Goal: Information Seeking & Learning: Understand process/instructions

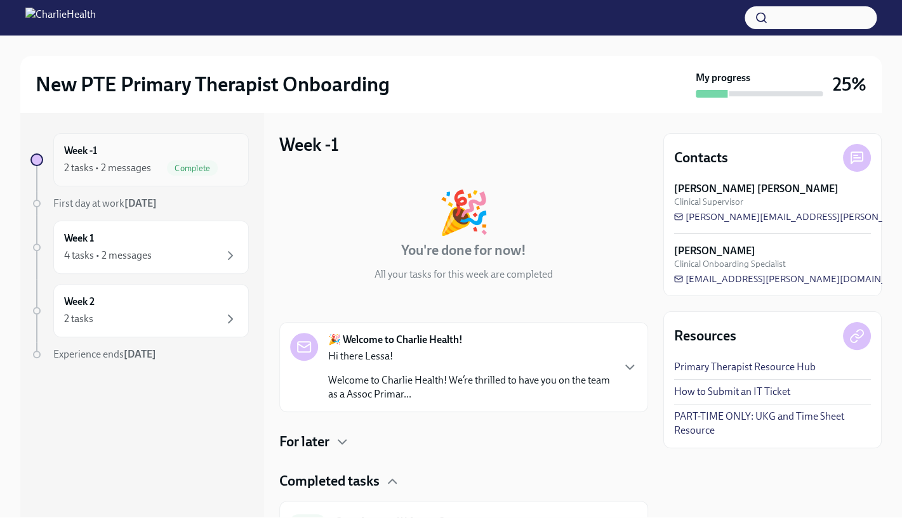
click at [121, 174] on div "2 tasks • 2 messages" at bounding box center [107, 168] width 87 height 14
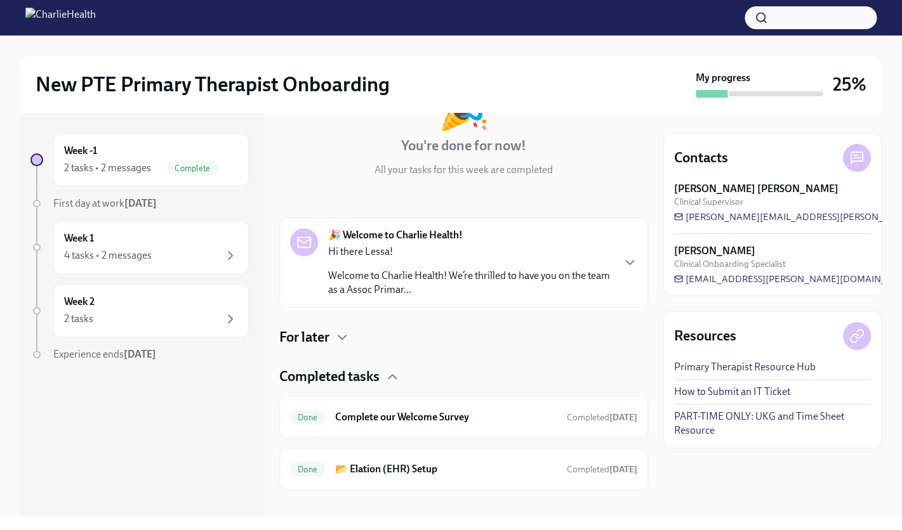
scroll to position [118, 0]
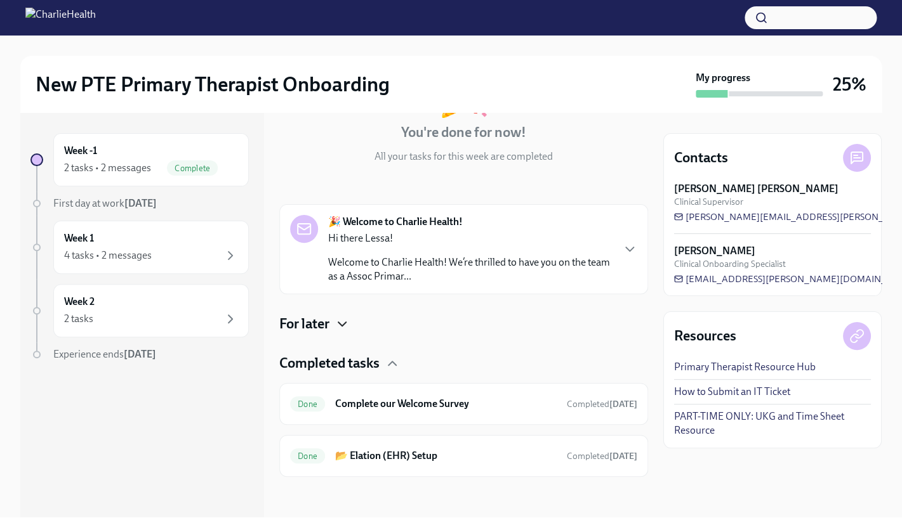
click at [348, 331] on icon "button" at bounding box center [341, 324] width 15 height 15
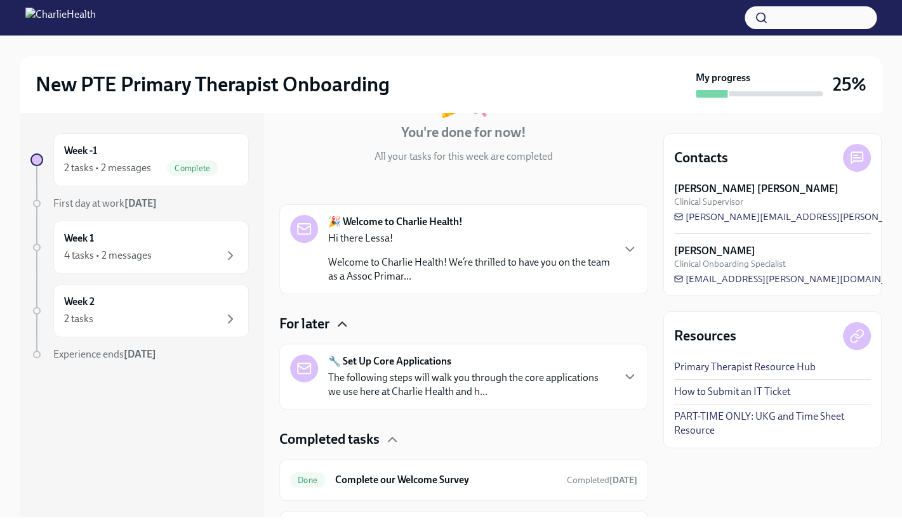
click at [452, 374] on p "The following steps will walk you through the core applications we use here at …" at bounding box center [470, 385] width 284 height 28
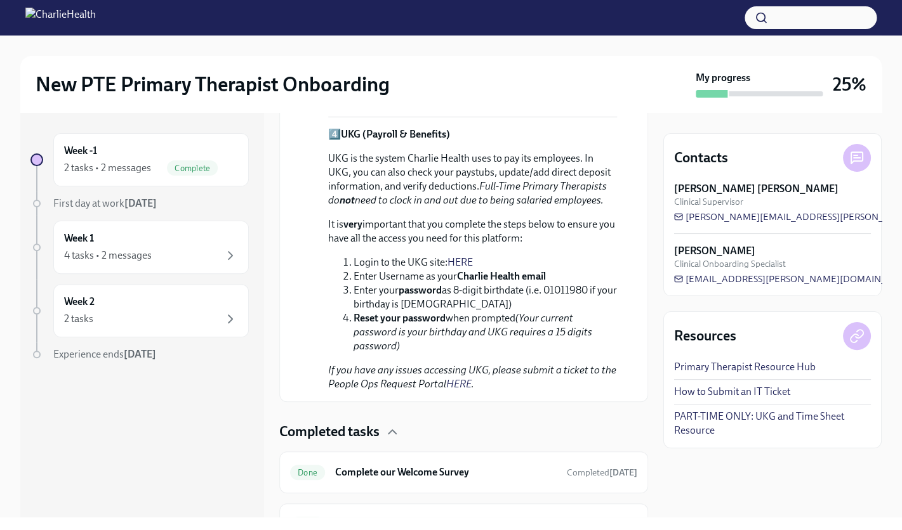
scroll to position [1169, 0]
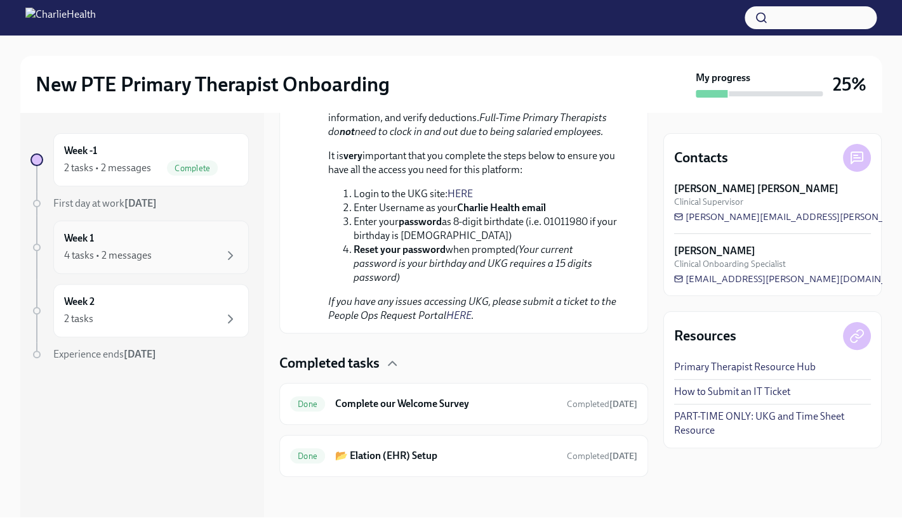
click at [157, 261] on div "4 tasks • 2 messages" at bounding box center [151, 255] width 174 height 15
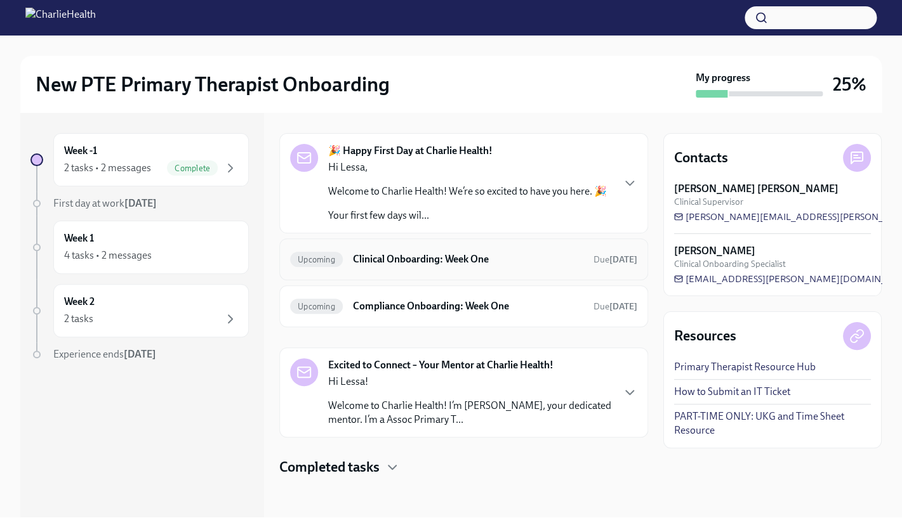
click at [401, 258] on h6 "Clinical Onboarding: Week One" at bounding box center [468, 260] width 230 height 14
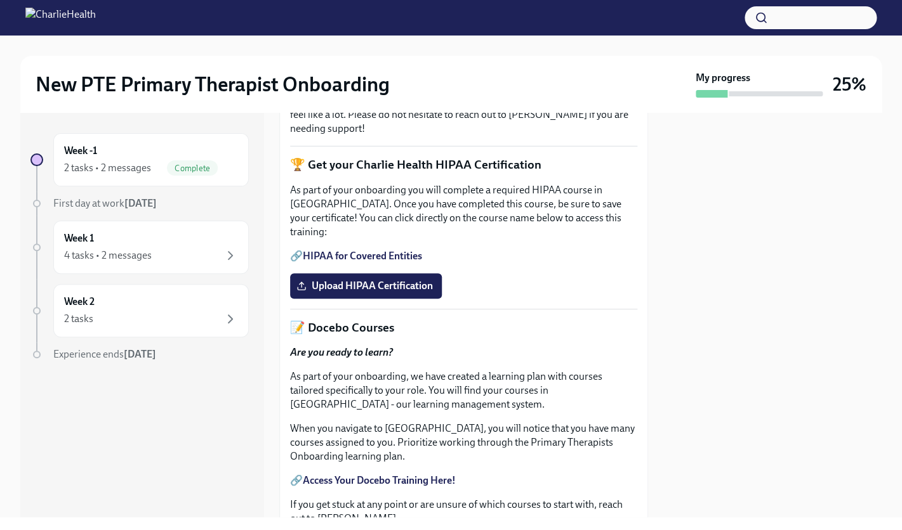
scroll to position [346, 0]
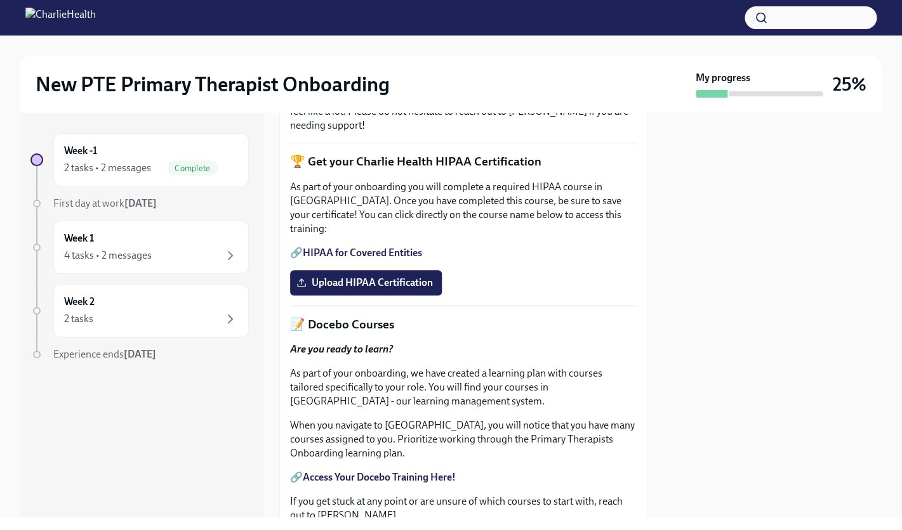
click at [388, 259] on link "HIPAA for Covered Entities" at bounding box center [362, 253] width 119 height 12
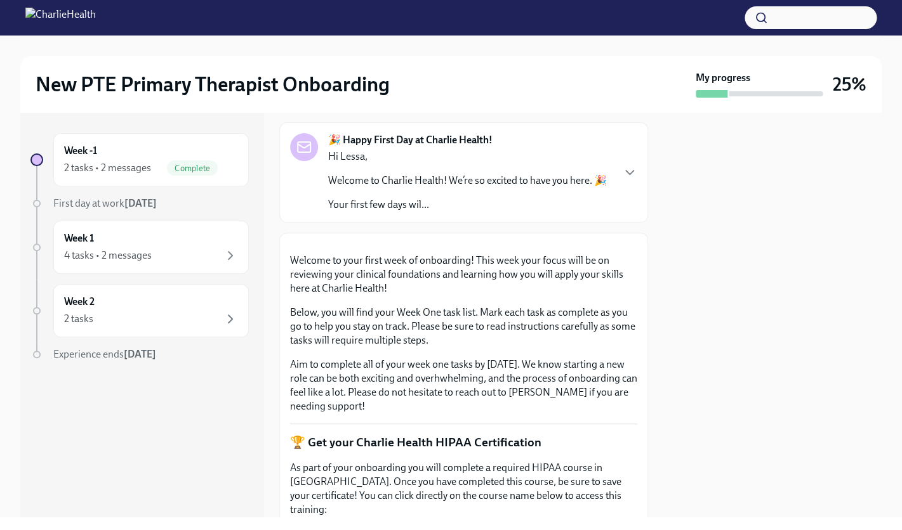
scroll to position [0, 0]
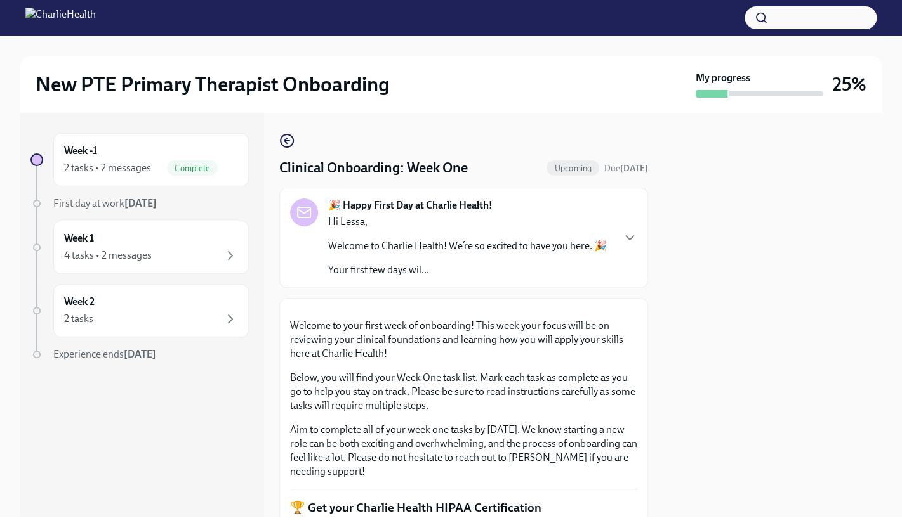
click at [420, 272] on p "Your first few days wil..." at bounding box center [467, 270] width 279 height 14
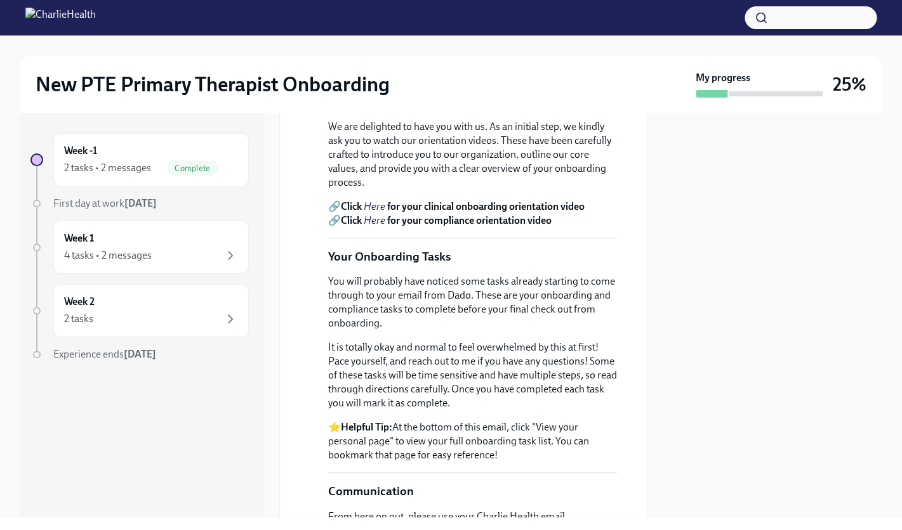
scroll to position [475, 0]
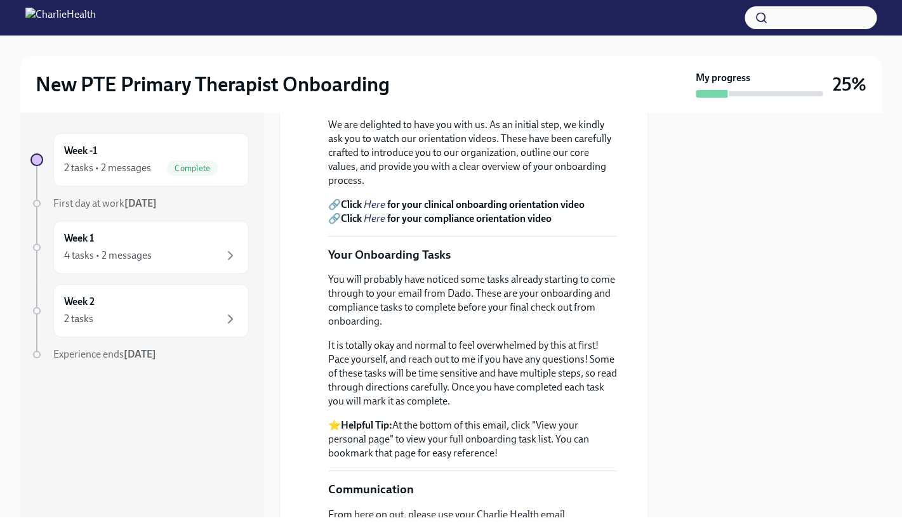
click at [377, 225] on em "Here" at bounding box center [375, 219] width 22 height 12
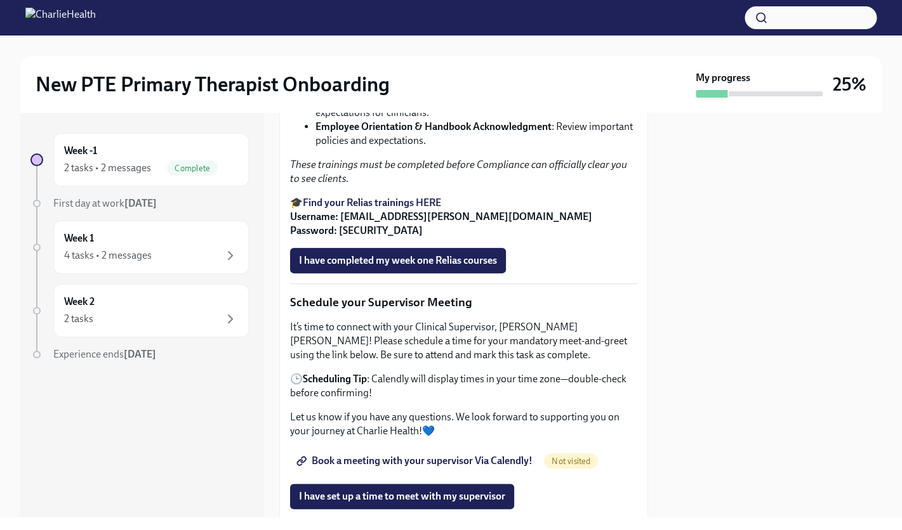
scroll to position [1881, 0]
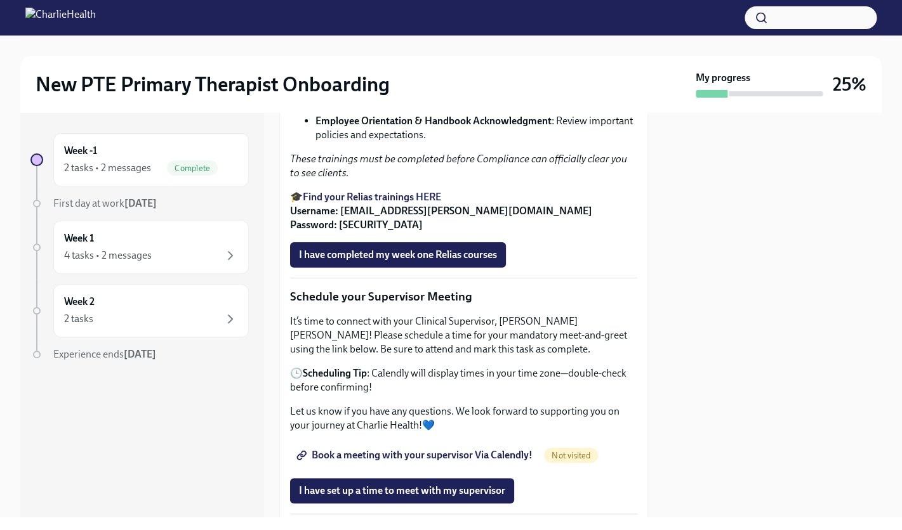
click at [407, 203] on strong "Find your Relias trainings HERE" at bounding box center [372, 197] width 138 height 12
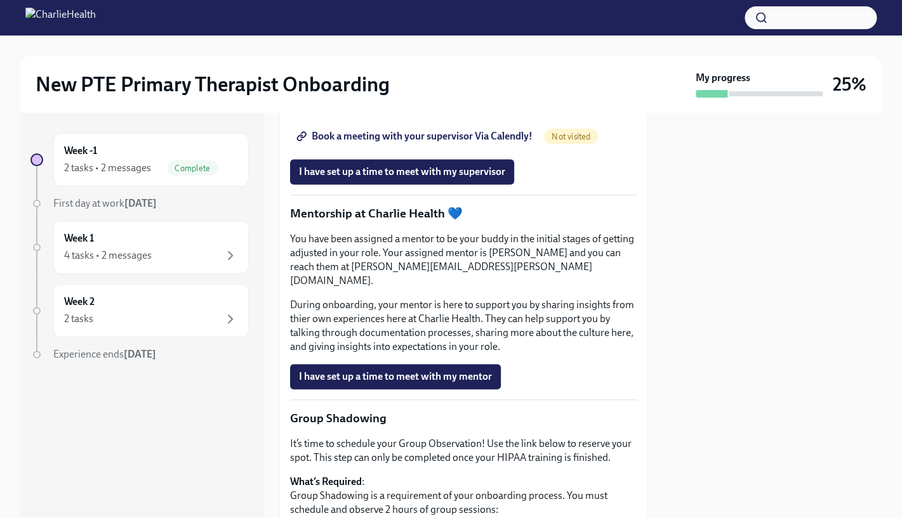
scroll to position [2204, 0]
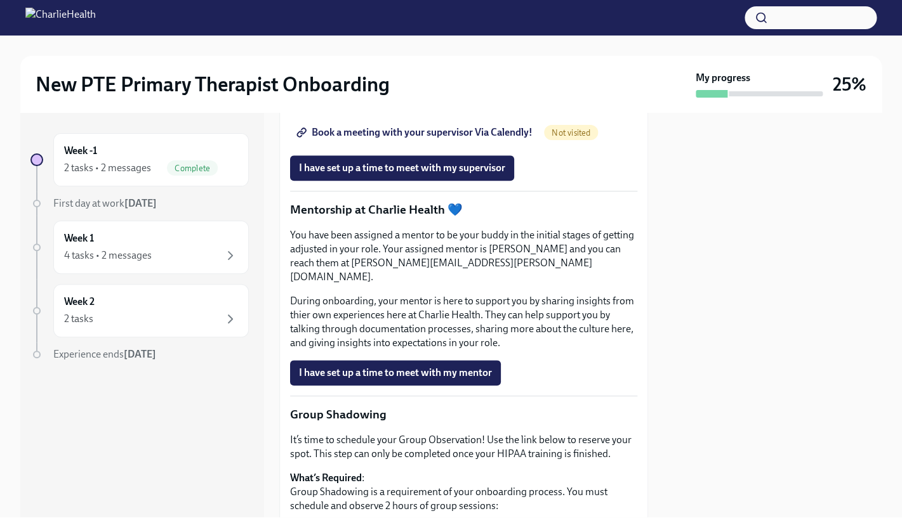
click at [476, 139] on span "Book a meeting with your supervisor Via Calendly!" at bounding box center [415, 132] width 233 height 13
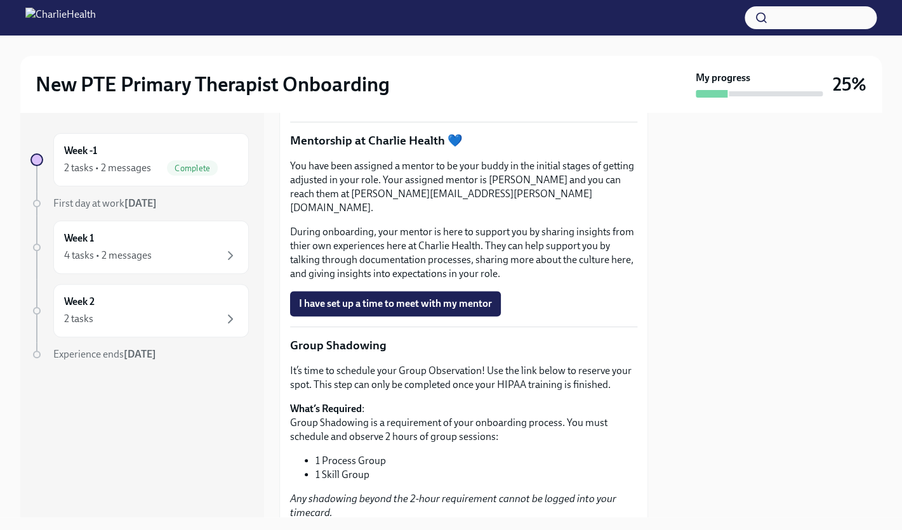
scroll to position [2274, 0]
click at [485, 75] on link "Book a meeting with your supervisor Via Calendly!" at bounding box center [415, 62] width 251 height 25
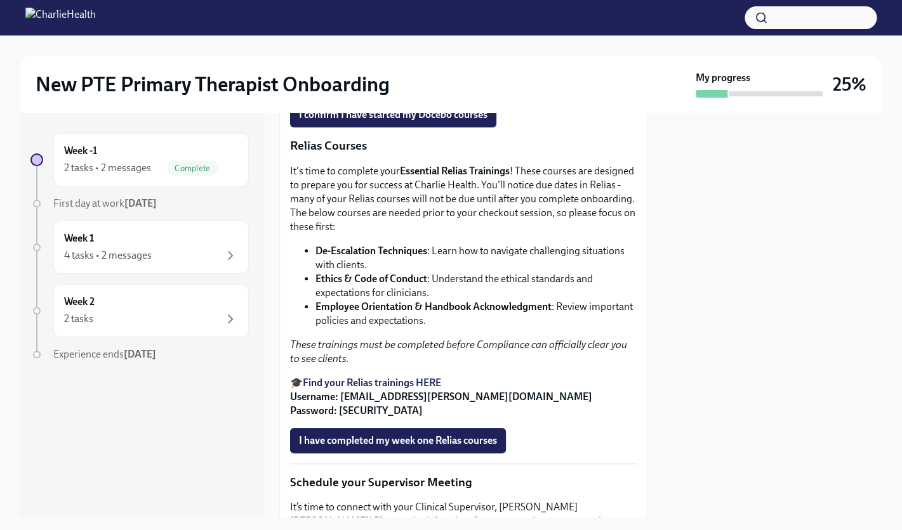
scroll to position [1694, 0]
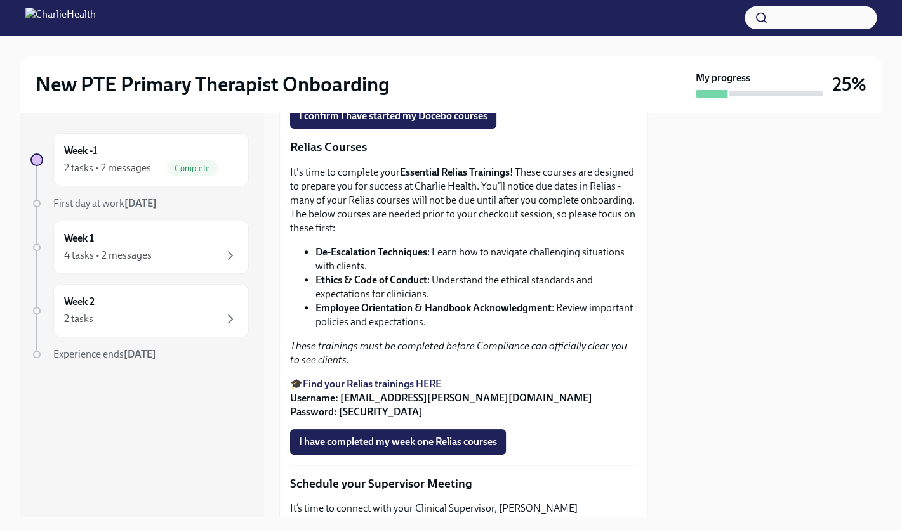
click at [416, 54] on strong "Access Your Docebo Training Here!" at bounding box center [379, 48] width 153 height 12
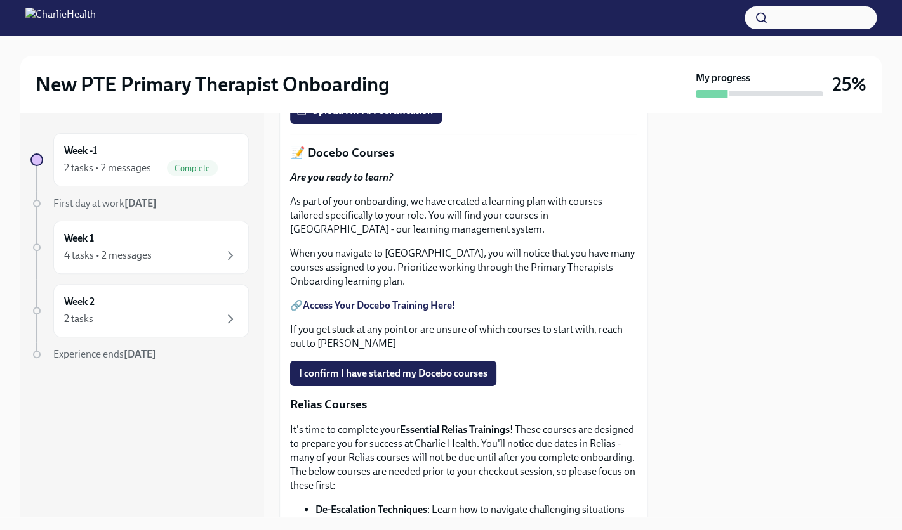
scroll to position [1425, 0]
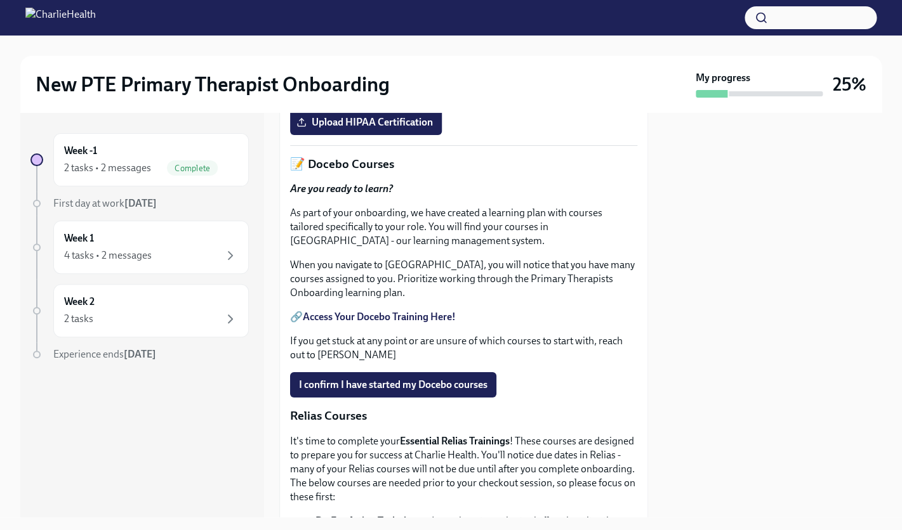
click at [361, 98] on link "HIPAA for Covered Entities" at bounding box center [362, 92] width 119 height 12
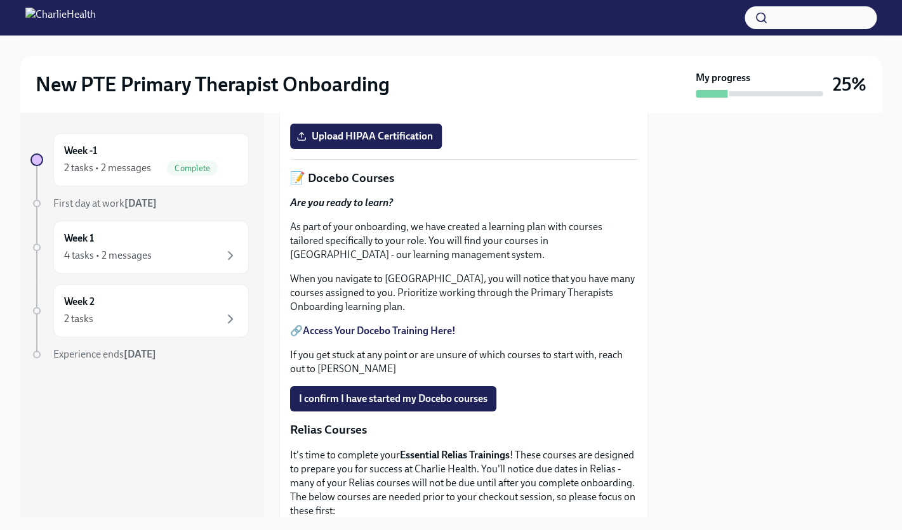
scroll to position [1429, 0]
